Goal: Obtain resource: Download file/media

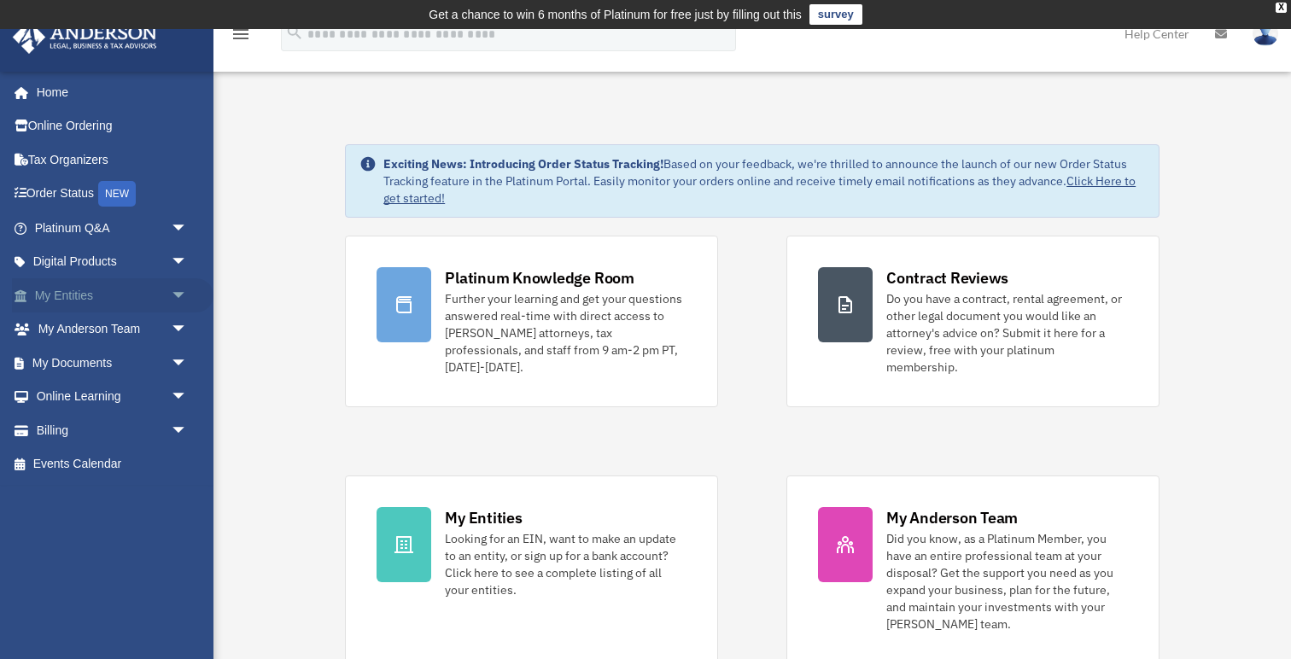
click at [184, 299] on span "arrow_drop_down" at bounding box center [188, 295] width 34 height 35
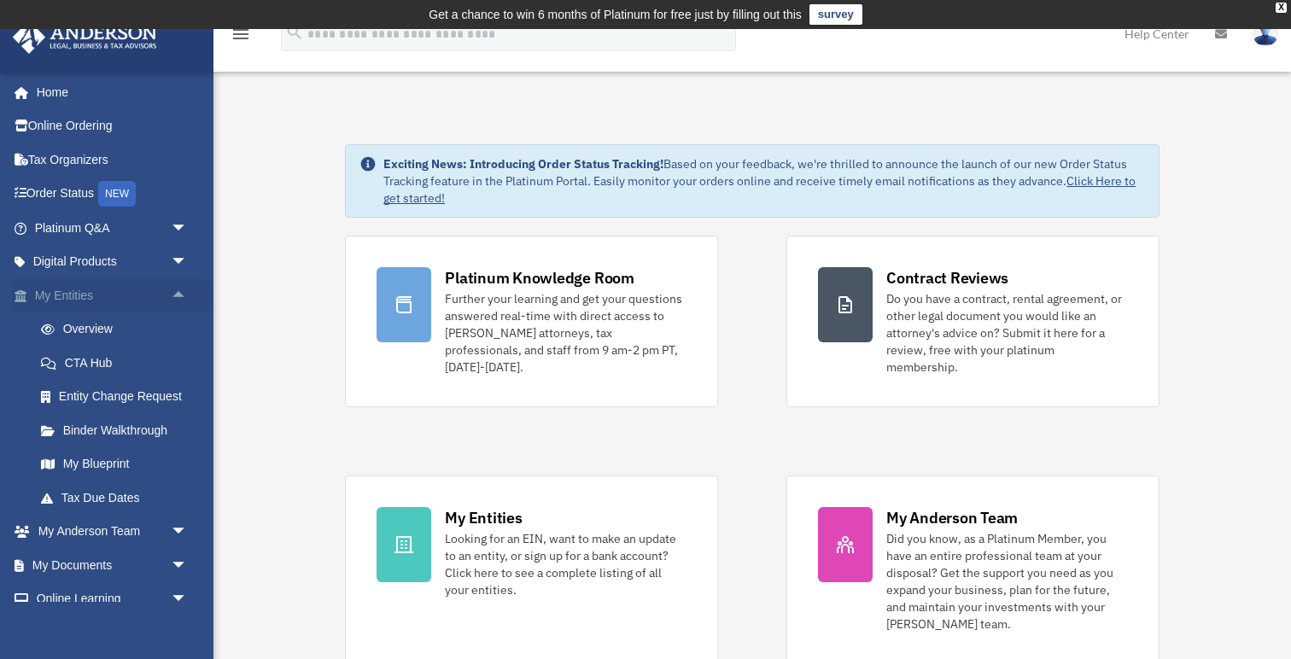
click at [184, 299] on span "arrow_drop_up" at bounding box center [188, 295] width 34 height 35
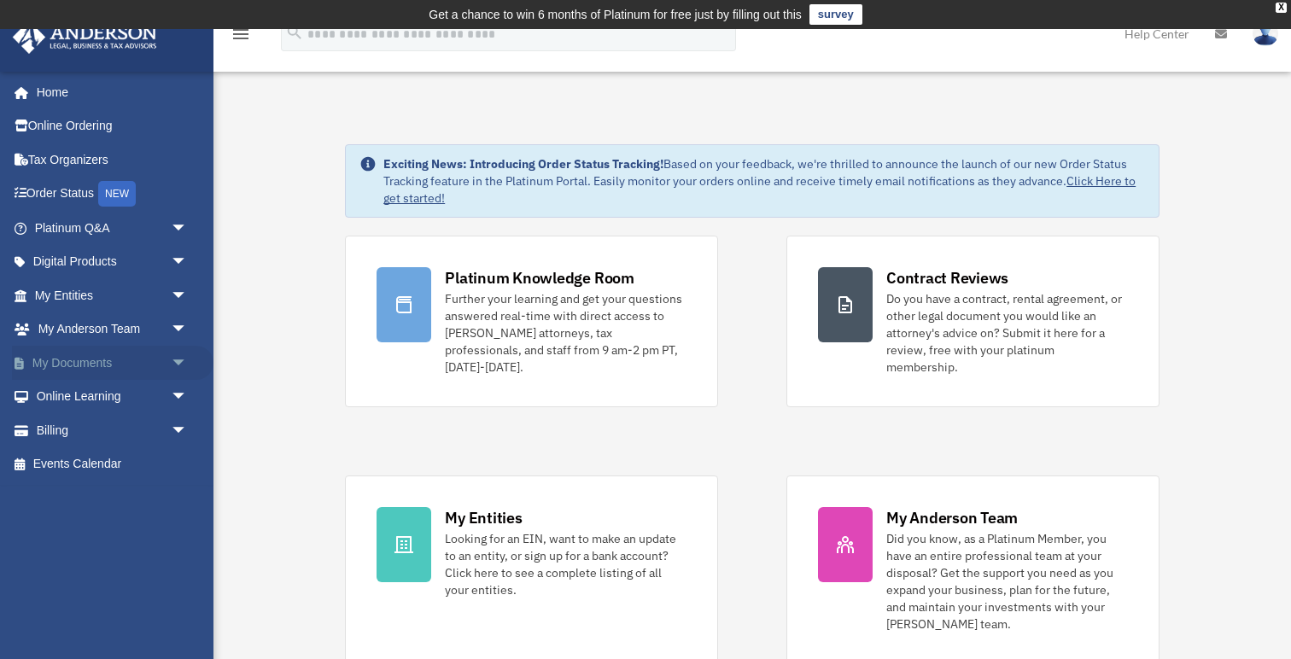
click at [177, 363] on span "arrow_drop_down" at bounding box center [188, 363] width 34 height 35
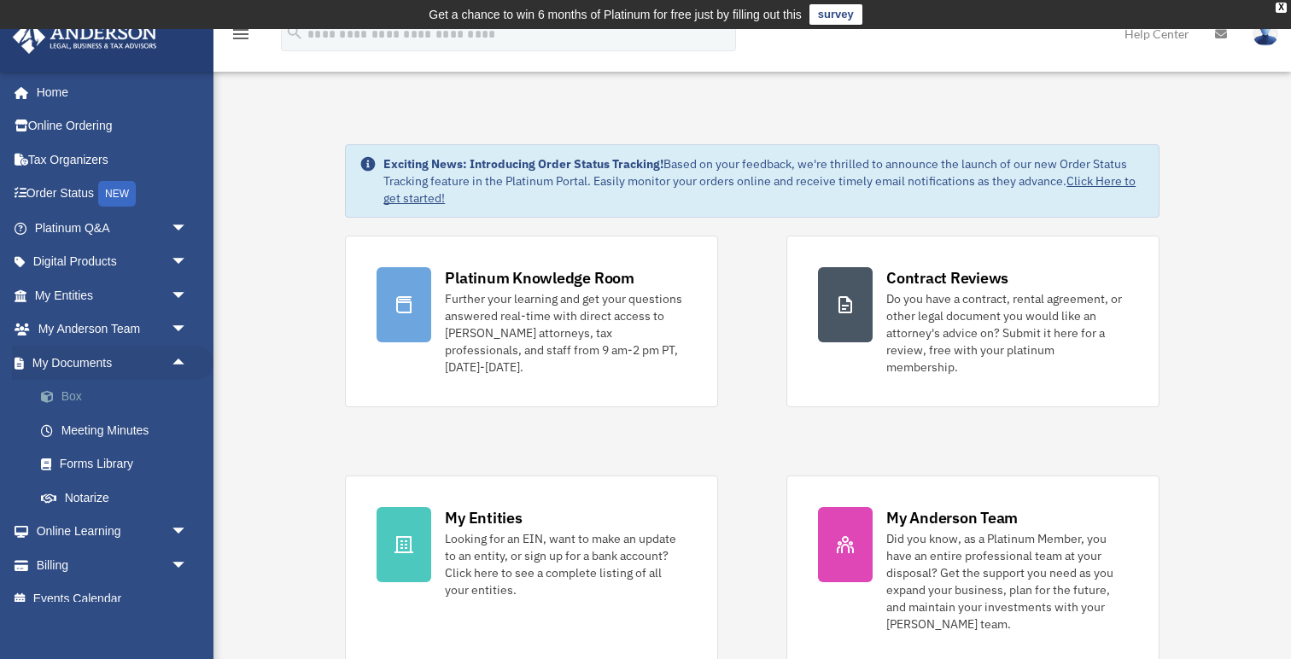
click at [126, 395] on link "Box" at bounding box center [119, 397] width 190 height 34
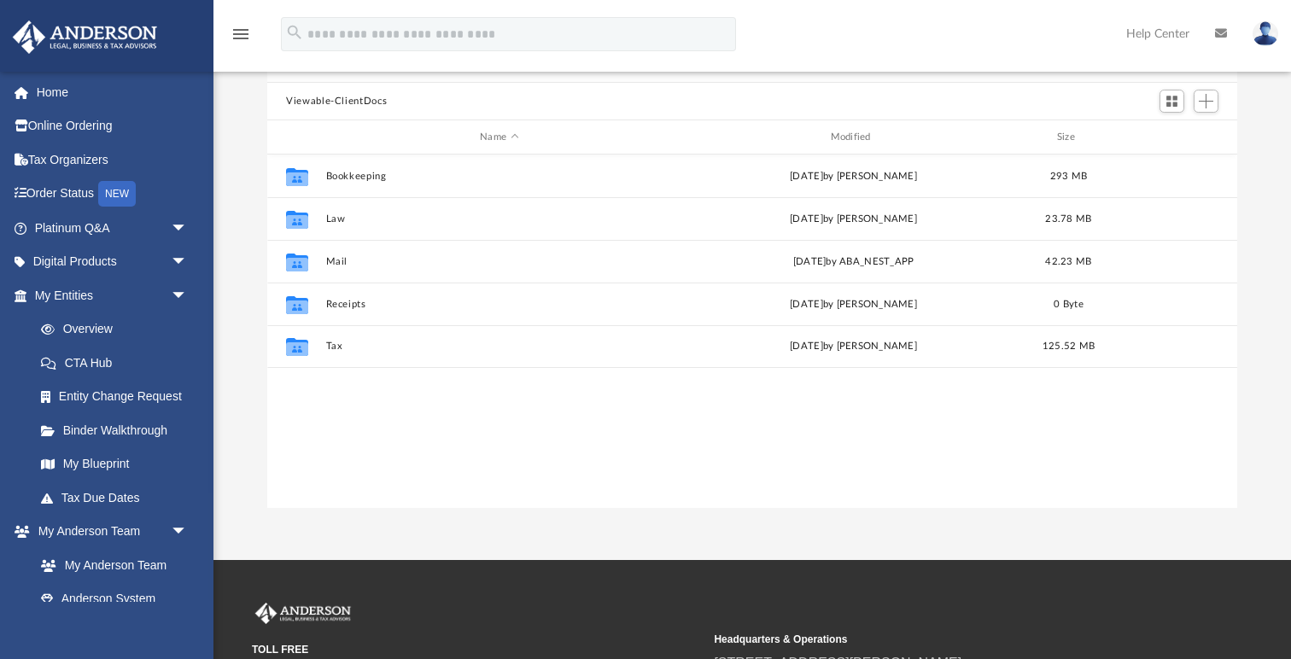
scroll to position [177, 0]
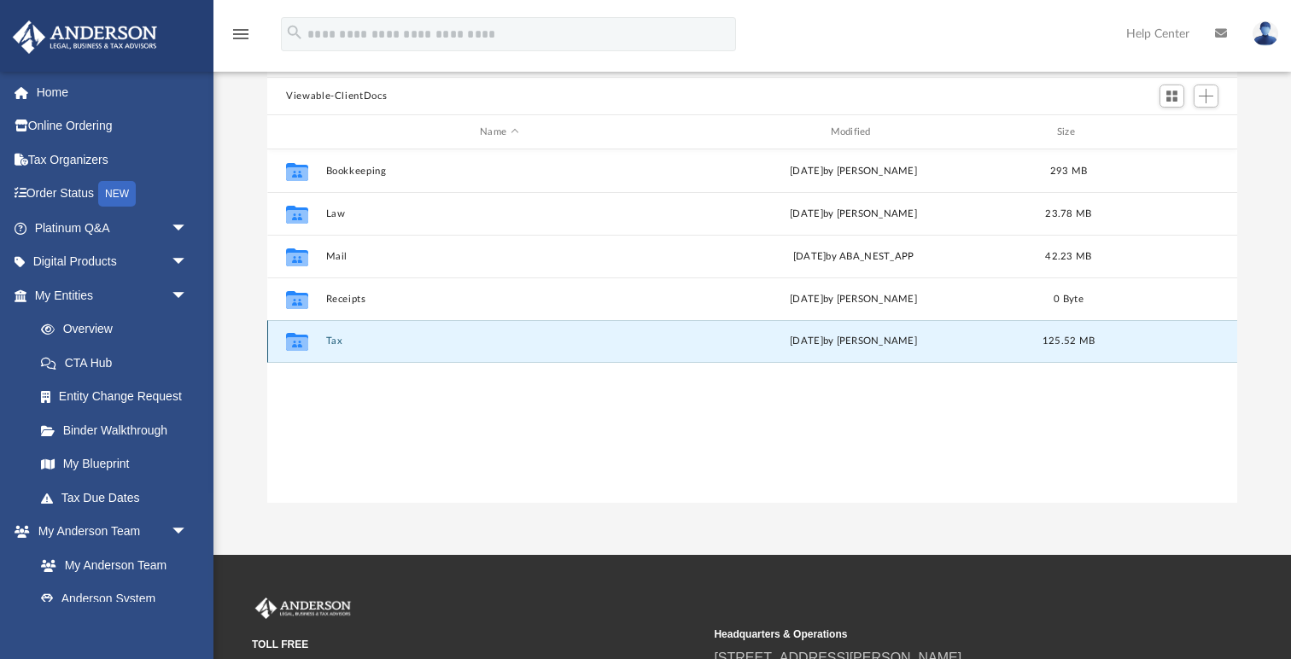
click at [335, 341] on button "Tax" at bounding box center [499, 341] width 347 height 11
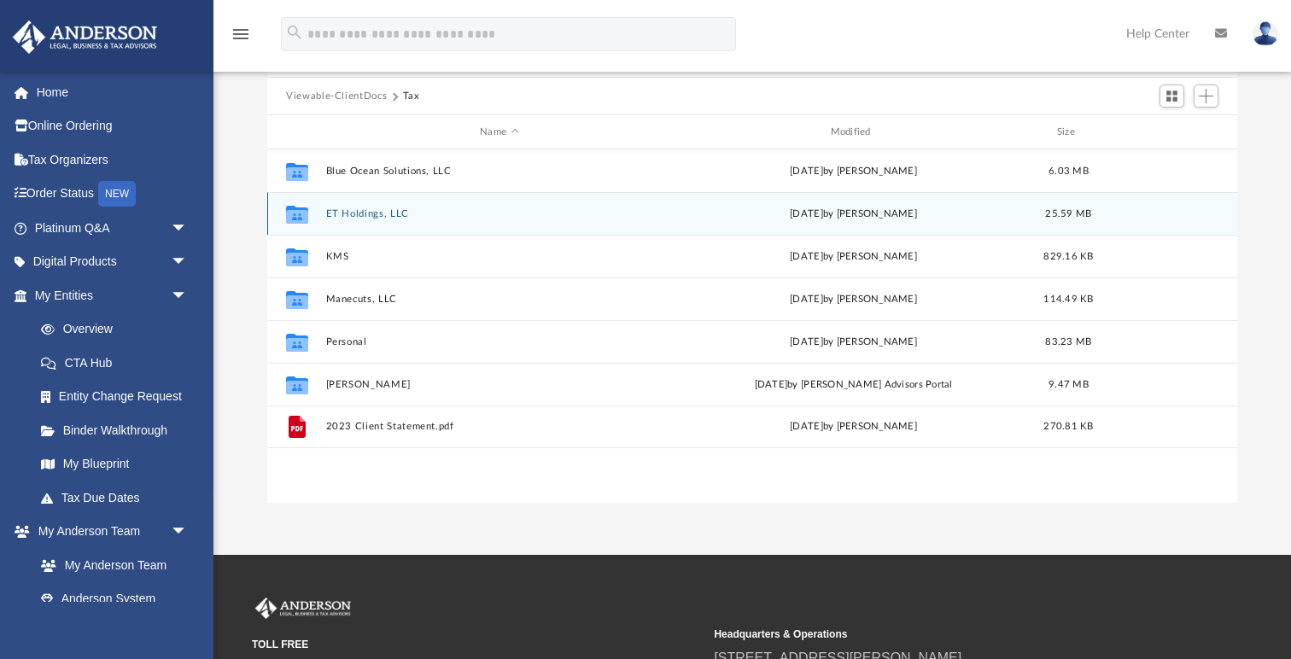
click at [387, 213] on button "ET Holdings, LLC" at bounding box center [499, 213] width 347 height 11
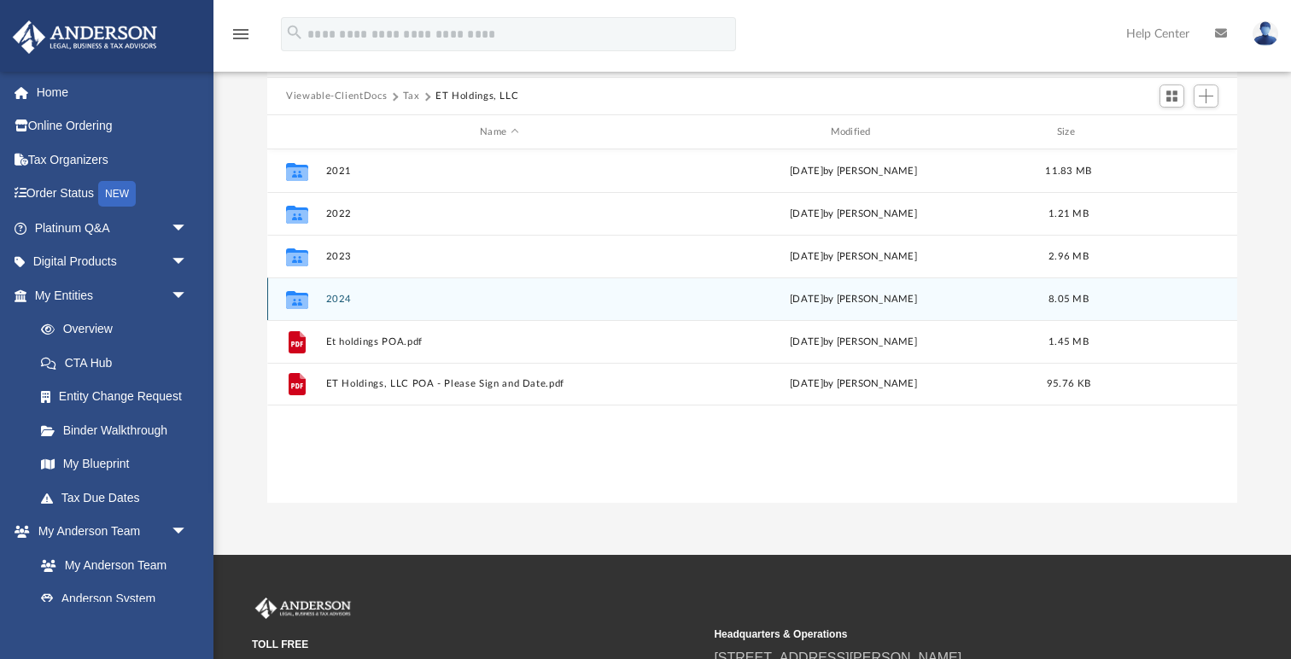
click at [329, 303] on button "2024" at bounding box center [499, 299] width 347 height 11
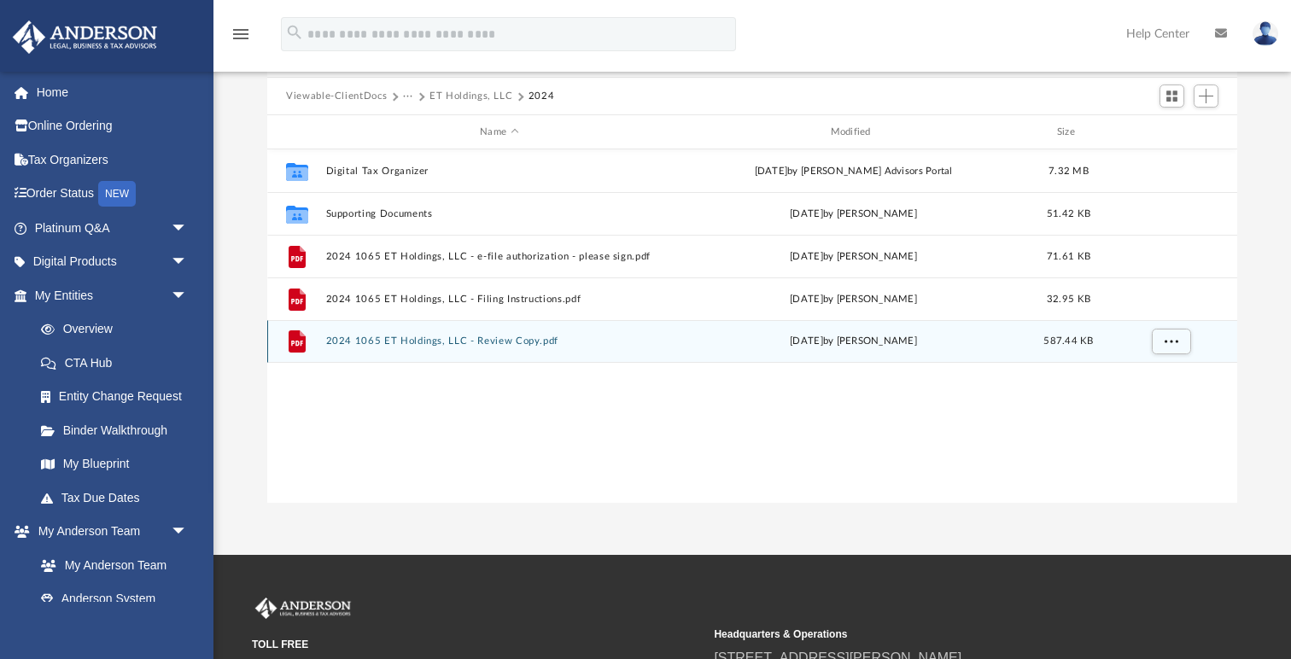
click at [495, 338] on button "2024 1065 ET Holdings, LLC - Review Copy.pdf" at bounding box center [499, 341] width 347 height 11
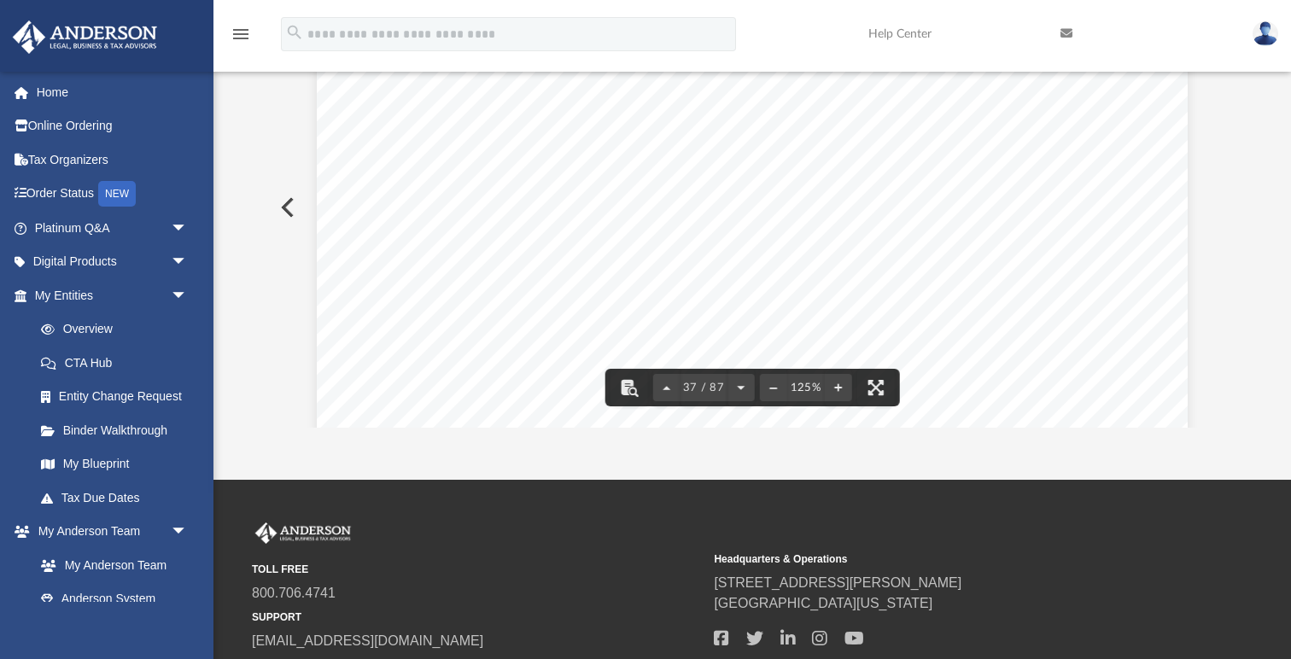
scroll to position [42952, 0]
drag, startPoint x: 1232, startPoint y: 140, endPoint x: 1234, endPoint y: 190, distance: 49.6
click at [811, 161] on div "REVIEW COPY ~~~~~~~~~~~~~~~~~~~~~~~~~~~~~~~~~~~~~~~~~~~~~~~~~~~~~~~~~~~~~~~~~~~…" at bounding box center [748, 496] width 871 height 1127
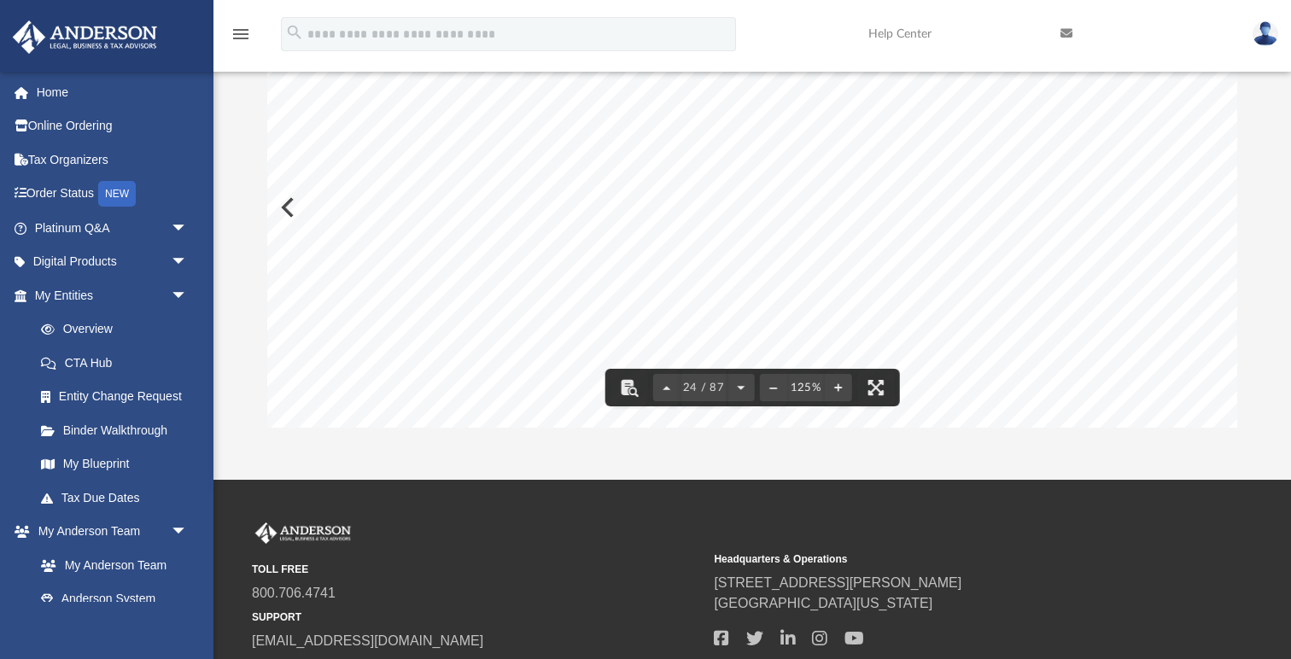
scroll to position [24806, 0]
drag, startPoint x: 1232, startPoint y: 190, endPoint x: 1229, endPoint y: 102, distance: 88.0
click at [842, 208] on span "REVIEW" at bounding box center [787, 199] width 353 height 308
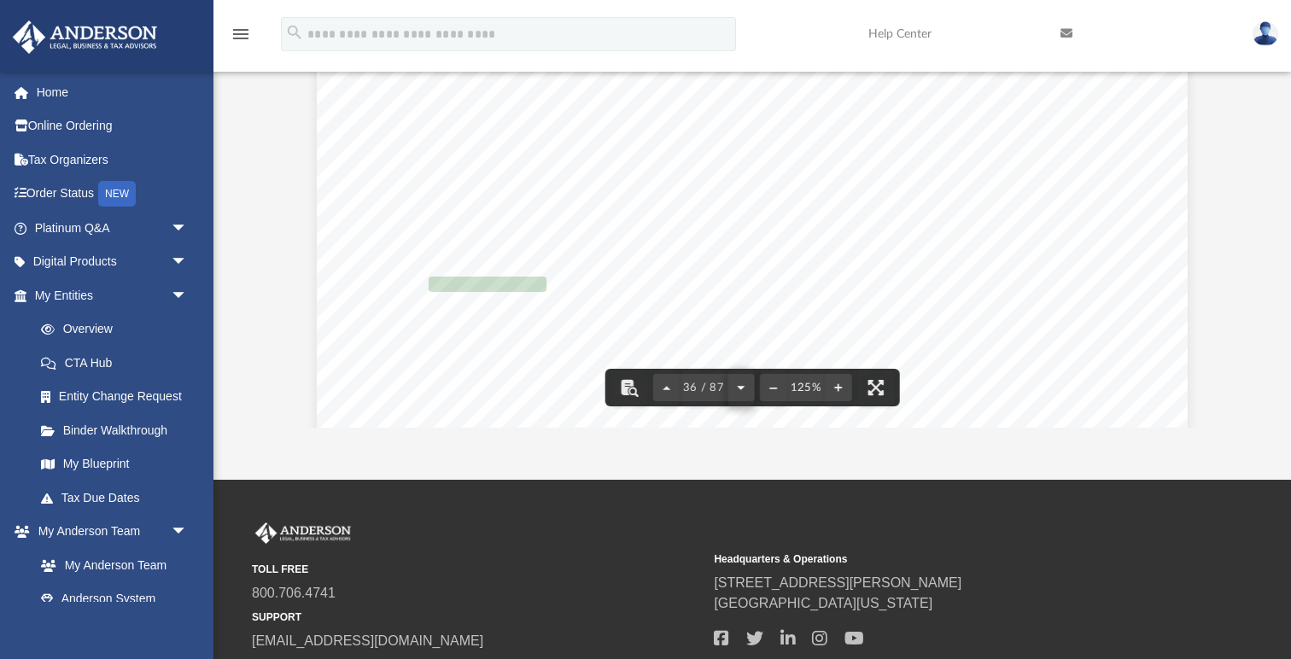
type input "****"
click at [744, 391] on button "File preview" at bounding box center [740, 388] width 27 height 38
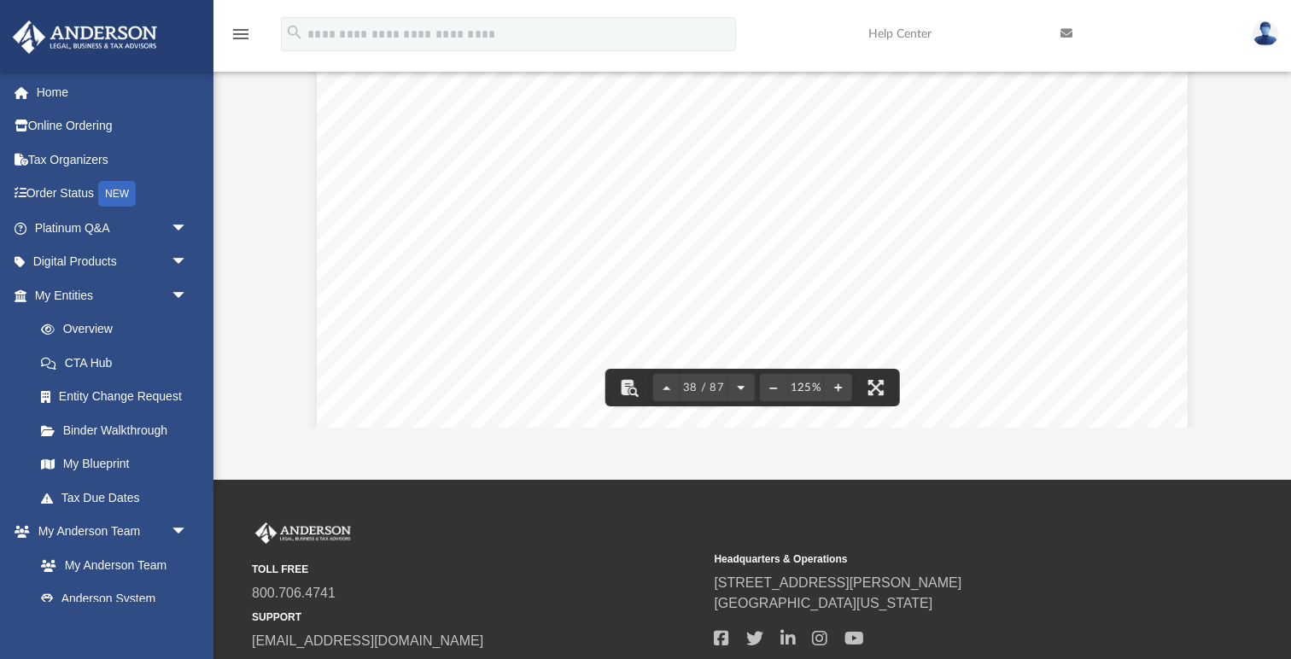
click at [744, 391] on button "File preview" at bounding box center [740, 388] width 27 height 38
click at [670, 388] on button "File preview" at bounding box center [666, 388] width 27 height 38
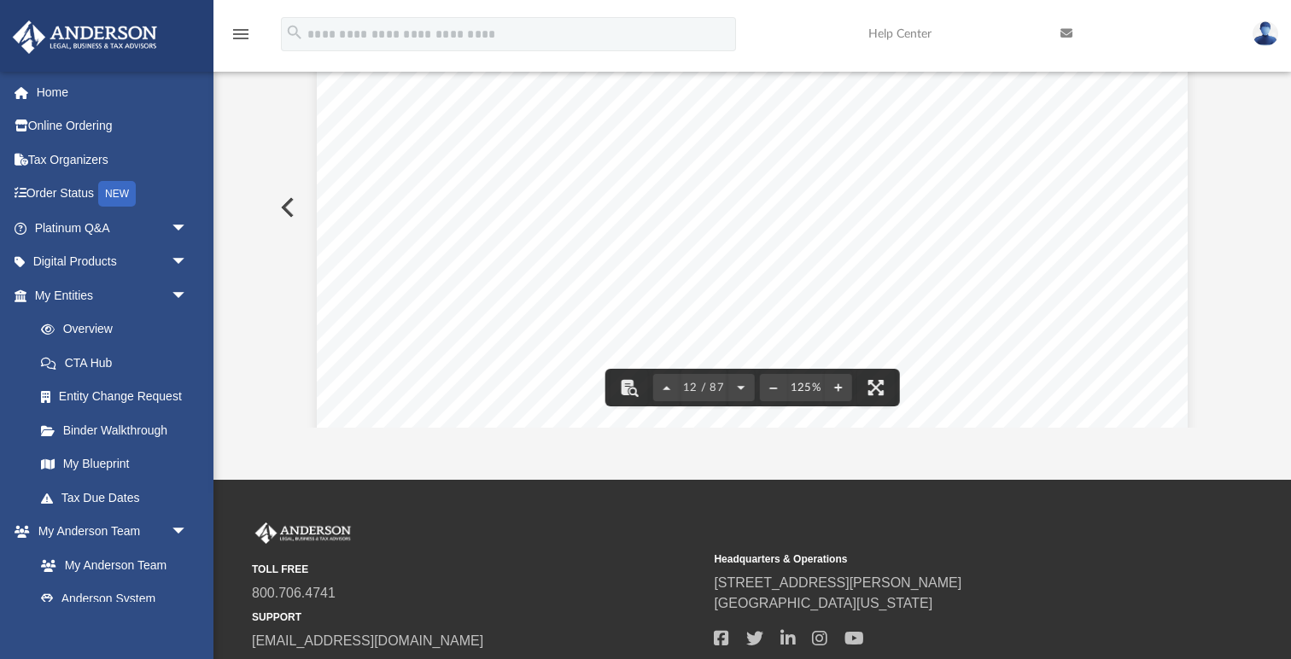
scroll to position [12528, 0]
drag, startPoint x: 1230, startPoint y: 185, endPoint x: 1235, endPoint y: 49, distance: 136.7
click at [1235, 49] on div "menu search Site Menu add [PERSON_NAME][EMAIL_ADDRESS][DOMAIN_NAME] My Profile …" at bounding box center [645, 128] width 1291 height 703
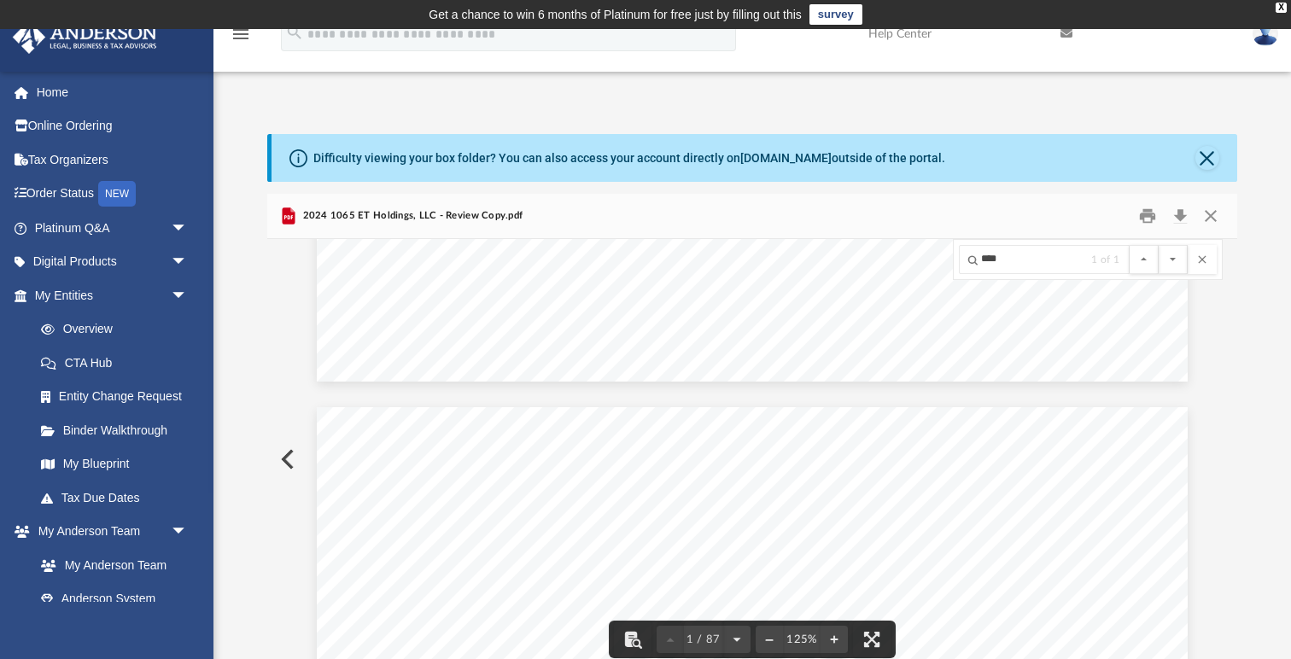
scroll to position [0, 0]
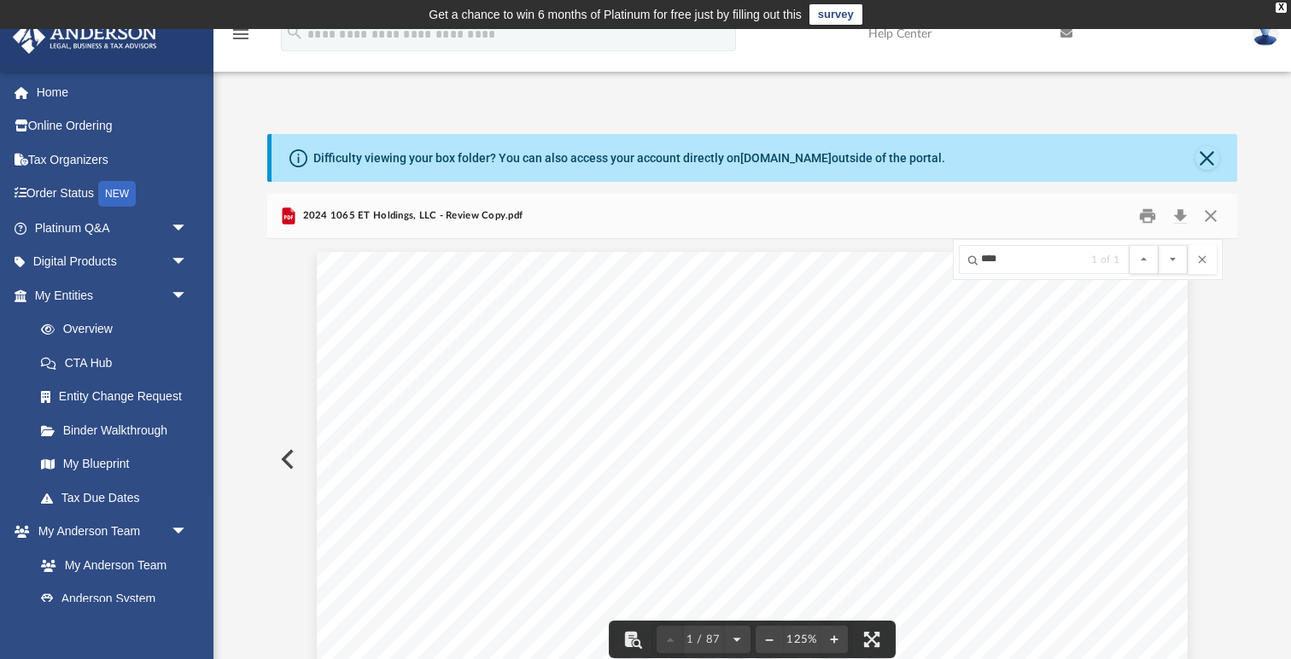
drag, startPoint x: 1229, startPoint y: 301, endPoint x: 1232, endPoint y: 215, distance: 85.5
click at [1232, 215] on div "2024 1065 ET Holdings, LLC - Review Copy.pdf 426340 [DATE] REVIEW COPY [PERSON_…" at bounding box center [752, 437] width 970 height 486
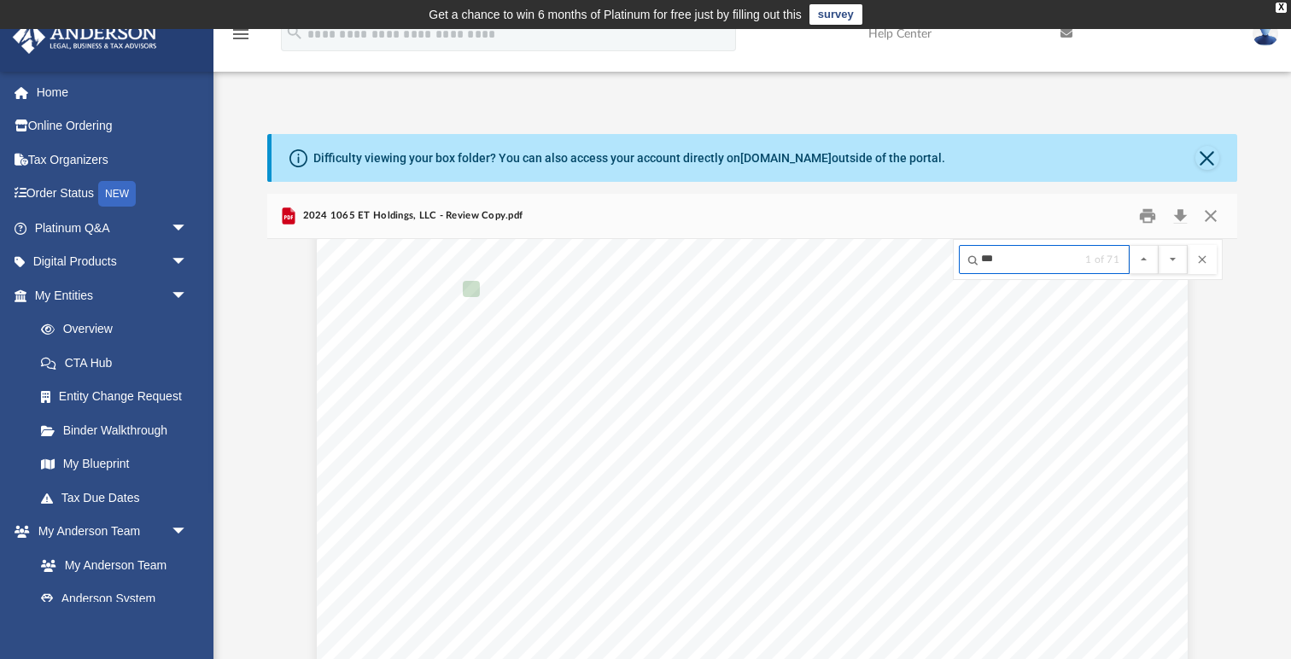
scroll to position [6268, 157]
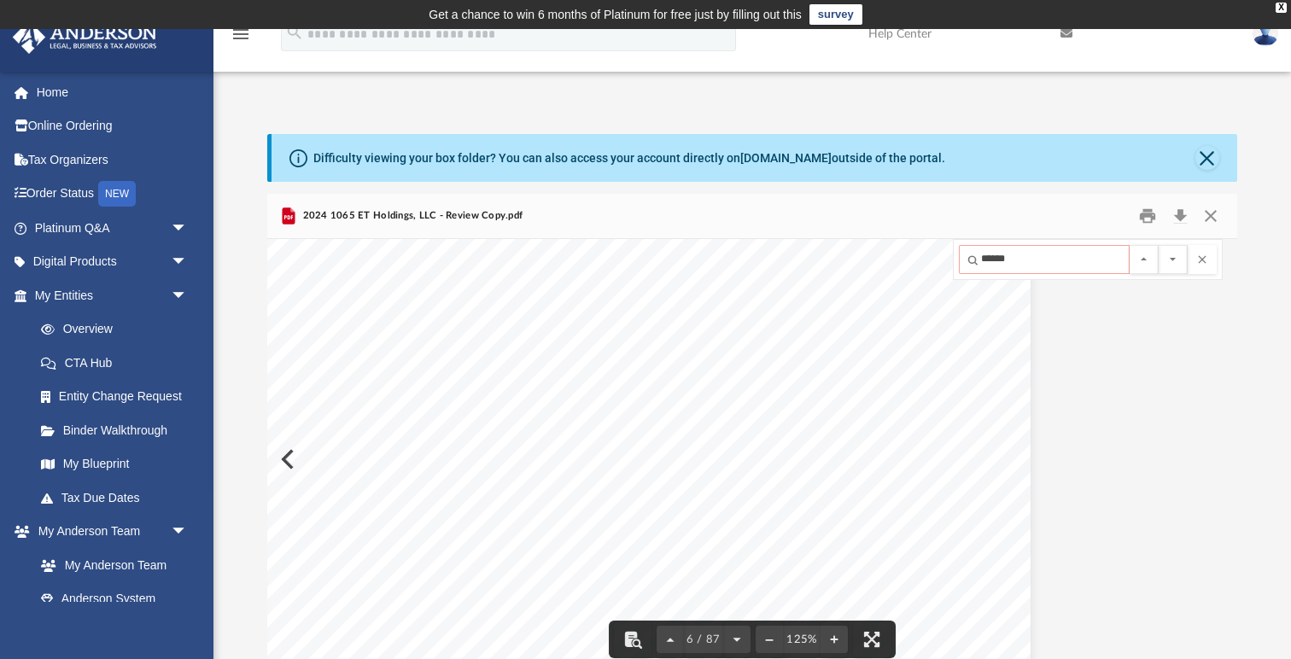
type input "******"
click at [1188, 159] on div "Difficulty viewing your box folder? You can also access your account directly o…" at bounding box center [755, 158] width 966 height 48
click at [1203, 261] on button "File preview" at bounding box center [1202, 259] width 29 height 29
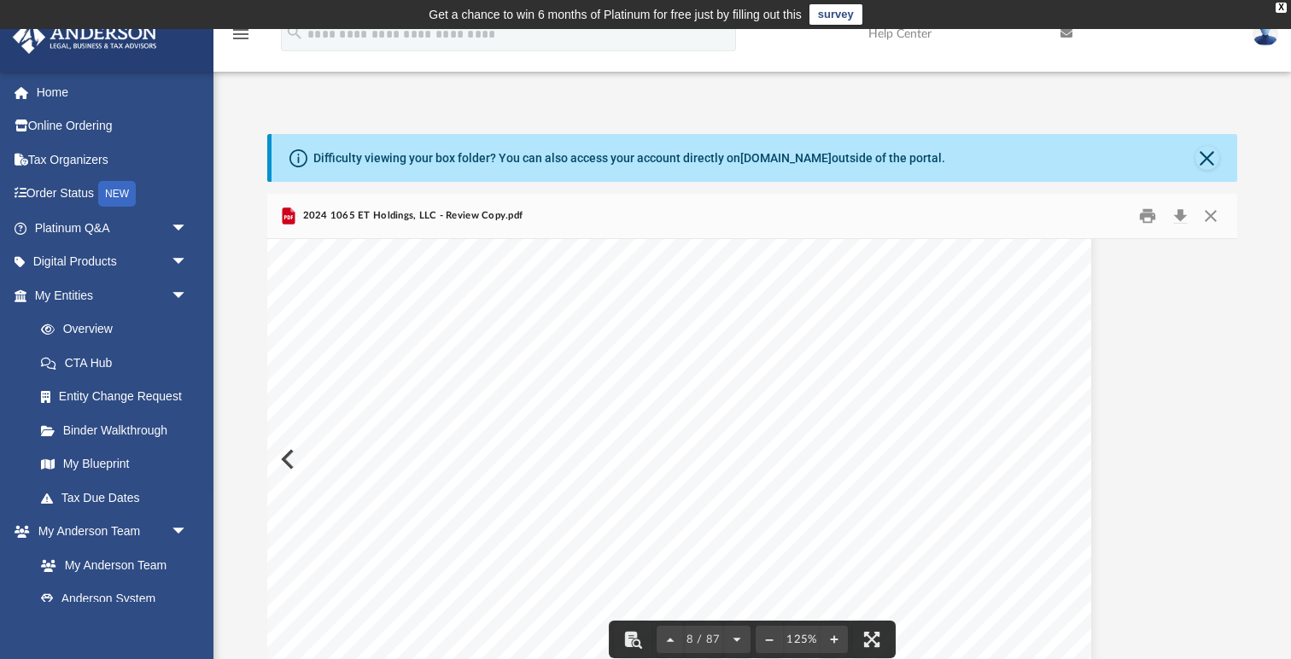
click at [1230, 298] on div "426340 [DATE] REVIEW COPY [PERSON_NAME] GLOBAL BUSINESS GROUP, LLC [STREET_ADDR…" at bounding box center [752, 459] width 970 height 441
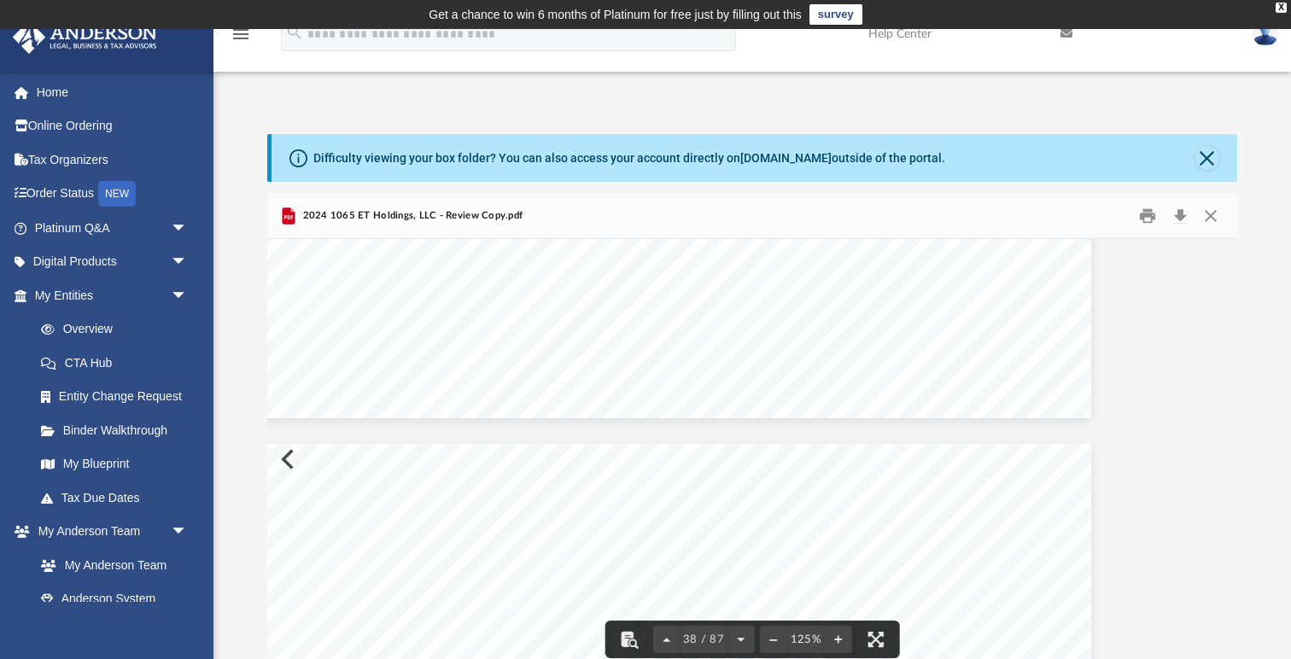
scroll to position [53729, 97]
